Goal: Complete application form

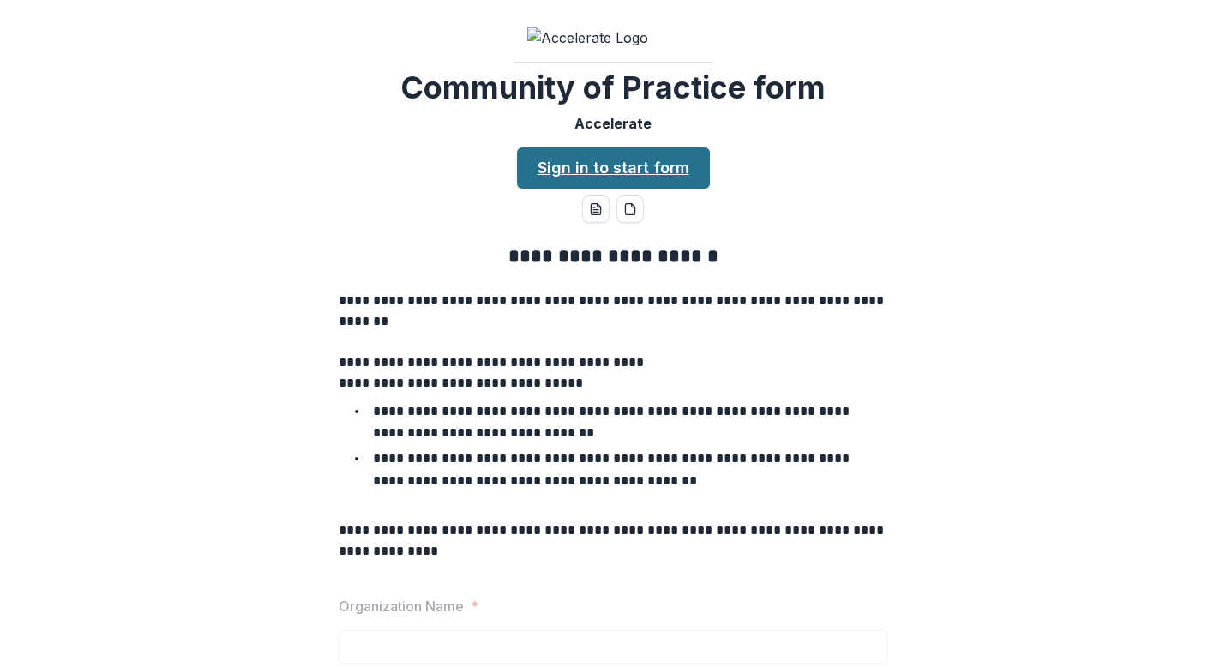
click at [593, 189] on link "Sign in to start form" at bounding box center [613, 167] width 193 height 41
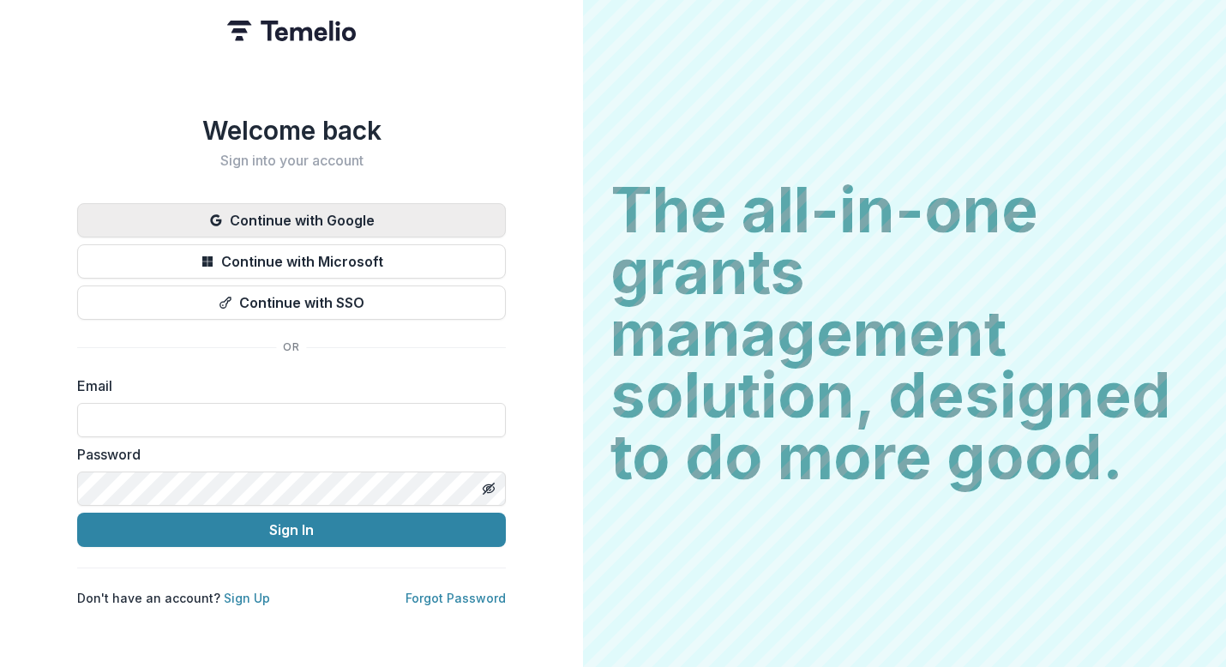
click at [364, 213] on button "Continue with Google" at bounding box center [291, 220] width 429 height 34
